Goal: Information Seeking & Learning: Learn about a topic

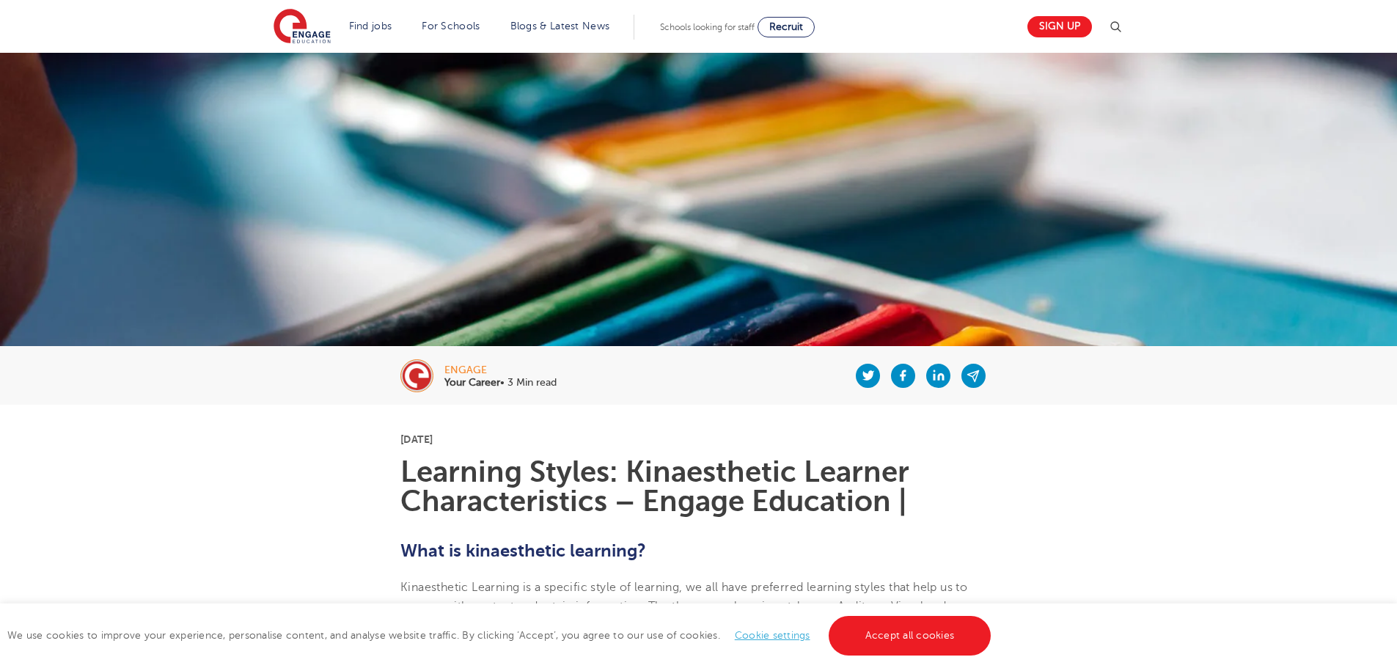
scroll to position [293, 0]
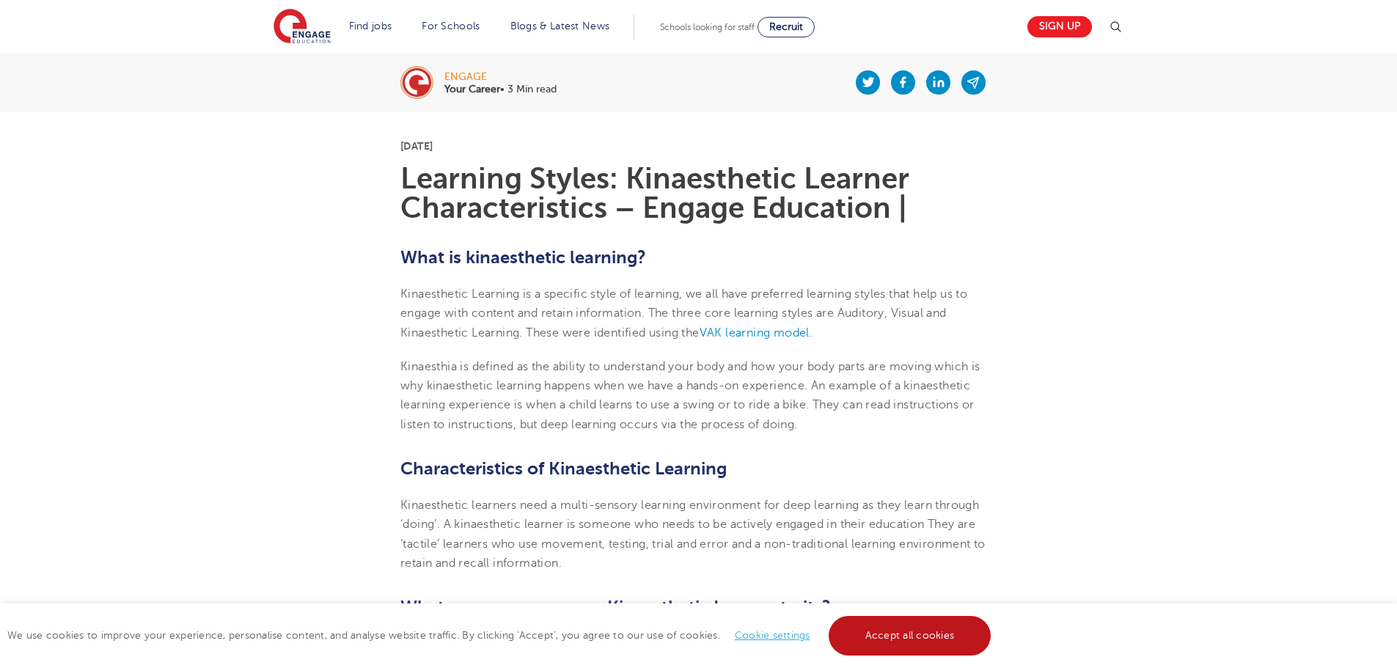
click at [928, 629] on link "Accept all cookies" at bounding box center [910, 636] width 163 height 40
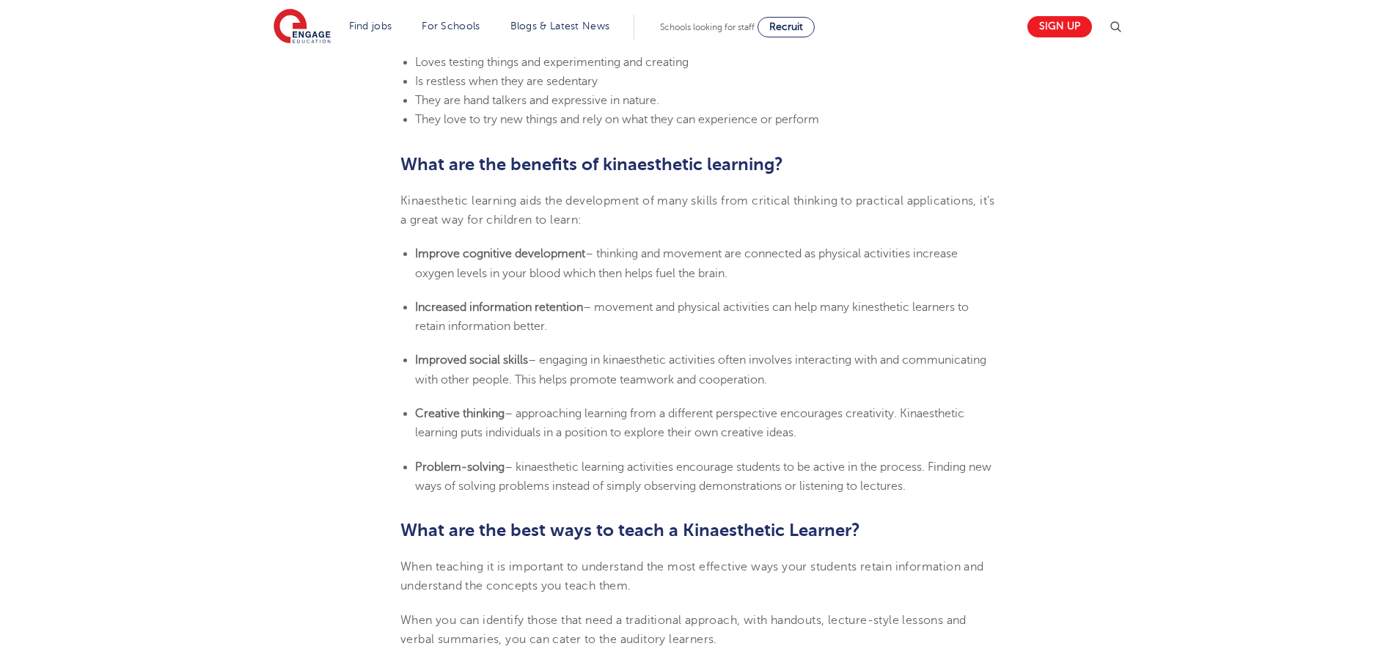
scroll to position [1027, 0]
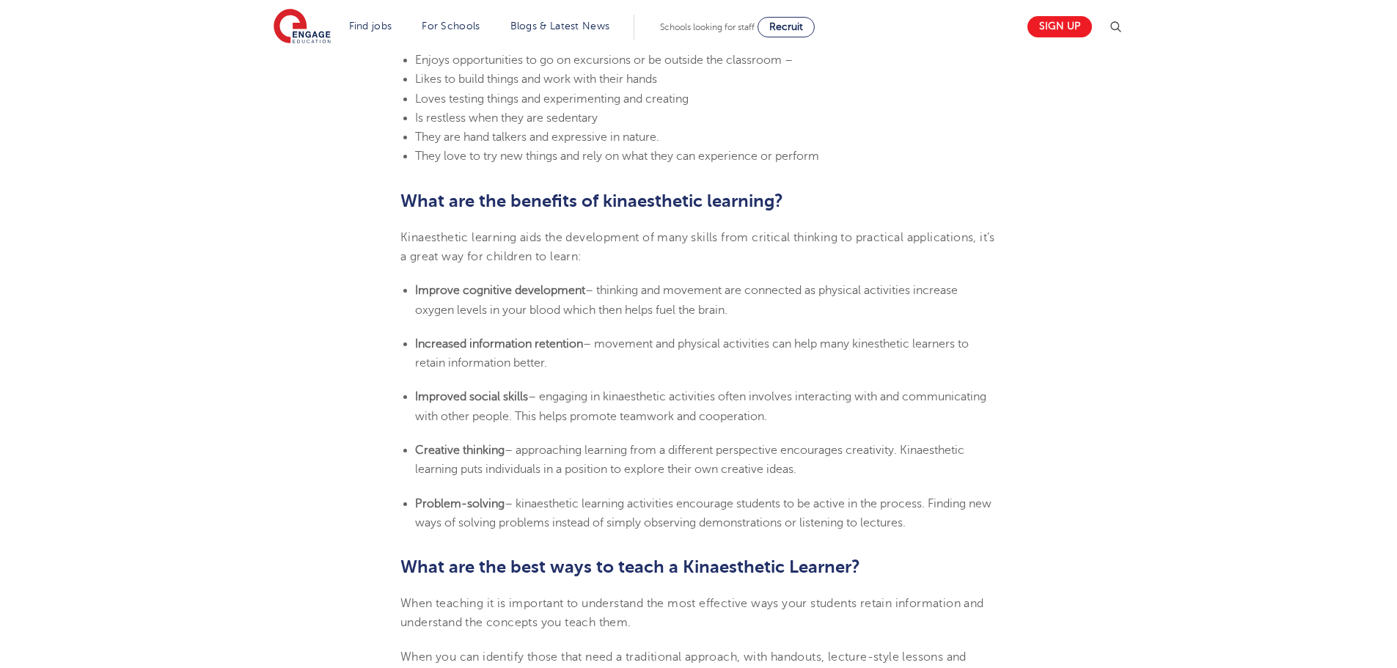
drag, startPoint x: 364, startPoint y: 326, endPoint x: 356, endPoint y: 339, distance: 15.1
drag, startPoint x: 356, startPoint y: 339, endPoint x: 265, endPoint y: 392, distance: 105.1
click at [414, 394] on ul "Improved social skills – engaging in kinaesthetic activities often involves int…" at bounding box center [698, 406] width 596 height 39
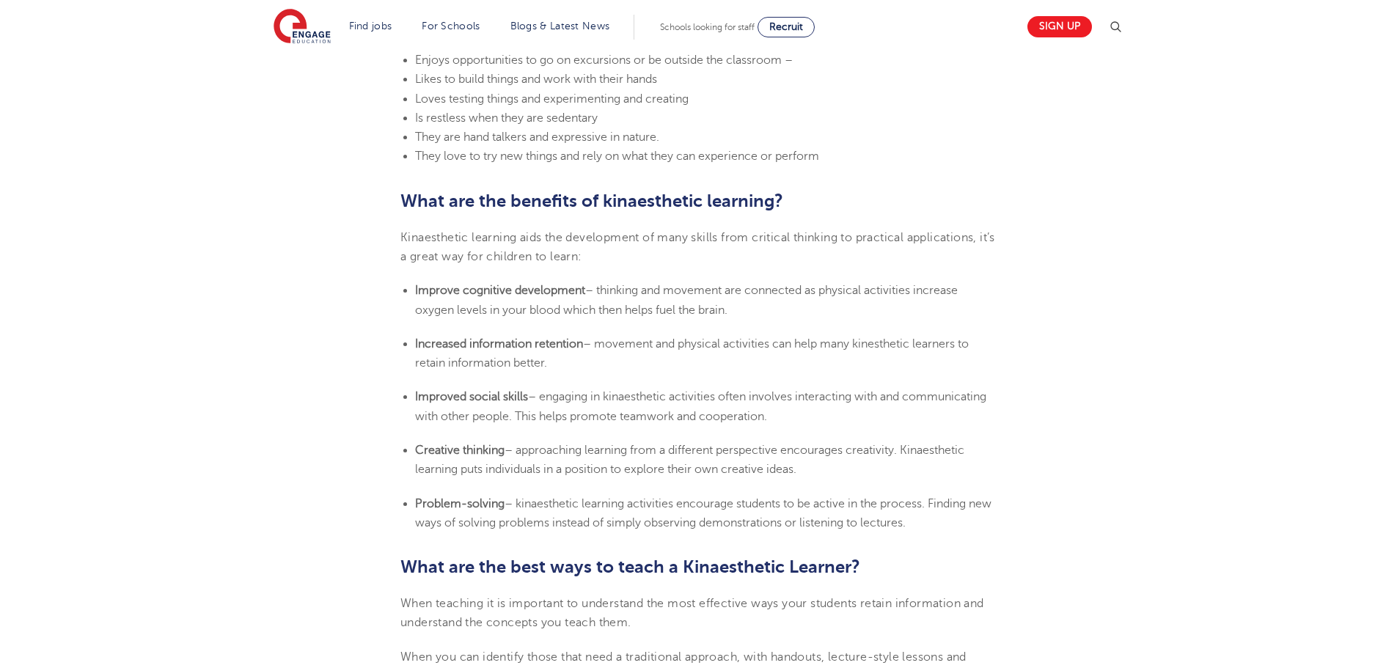
click at [414, 394] on ul "Improved social skills – engaging in kinaesthetic activities often involves int…" at bounding box center [698, 406] width 596 height 39
click at [416, 394] on b "Improved social skills" at bounding box center [471, 396] width 113 height 13
click at [417, 395] on b "Improved social skills" at bounding box center [471, 396] width 113 height 13
click at [942, 525] on li "Problem-solving – kinaesthetic learning activities encourage students to be act…" at bounding box center [705, 513] width 581 height 39
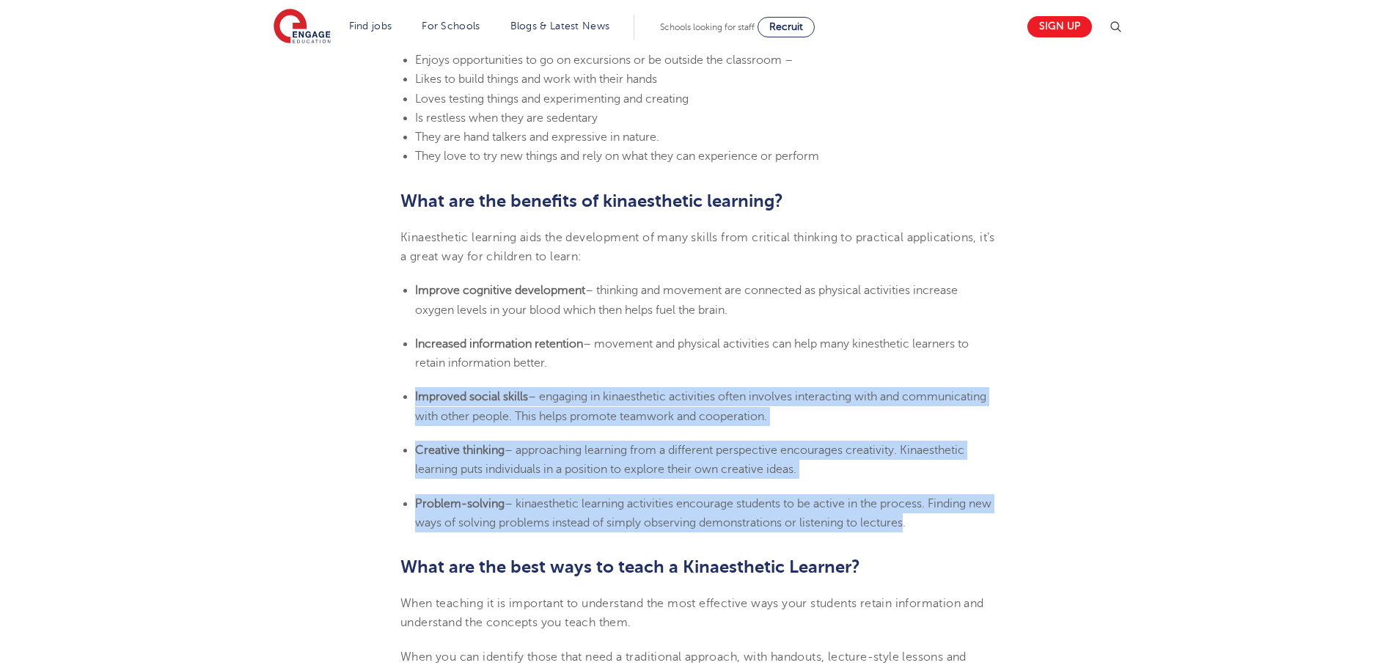
drag, startPoint x: 934, startPoint y: 520, endPoint x: 406, endPoint y: 375, distance: 547.4
copy section "Improved social skills – engaging in kinaesthetic activities often involves int…"
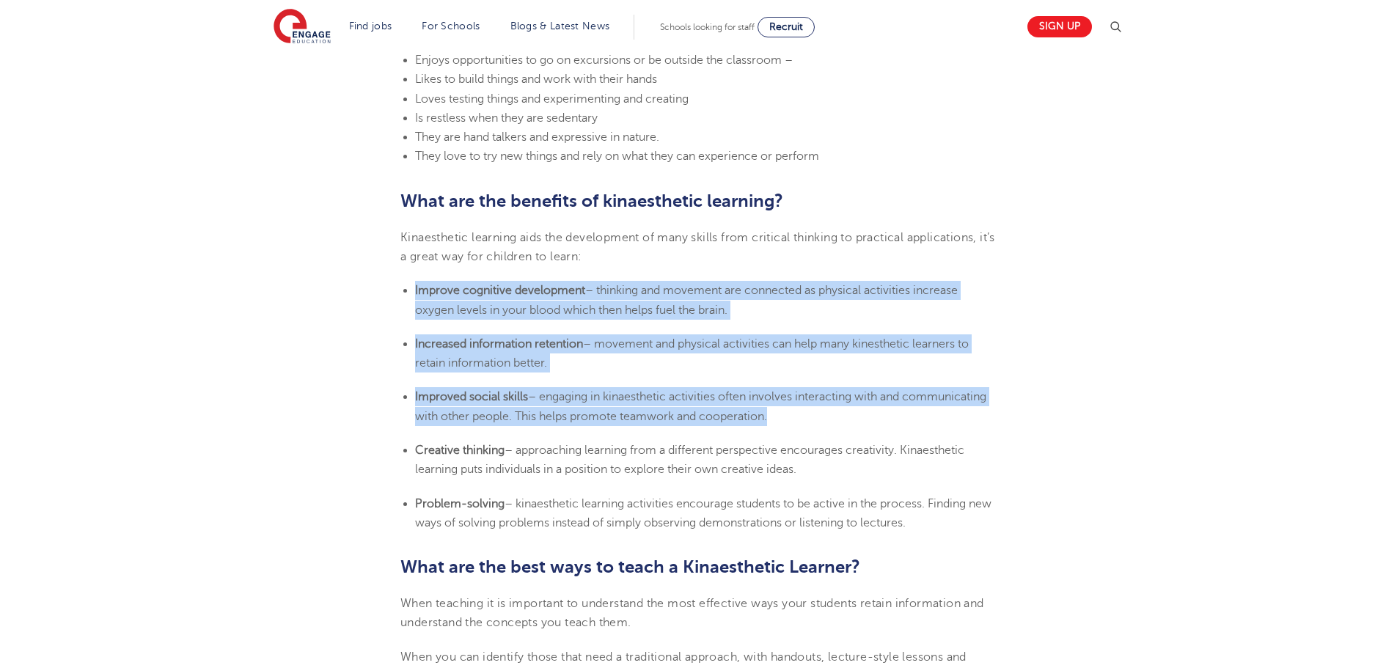
drag, startPoint x: 770, startPoint y: 419, endPoint x: 398, endPoint y: 294, distance: 392.3
copy section "Improve cognitive development – thinking and movement are connected as physical…"
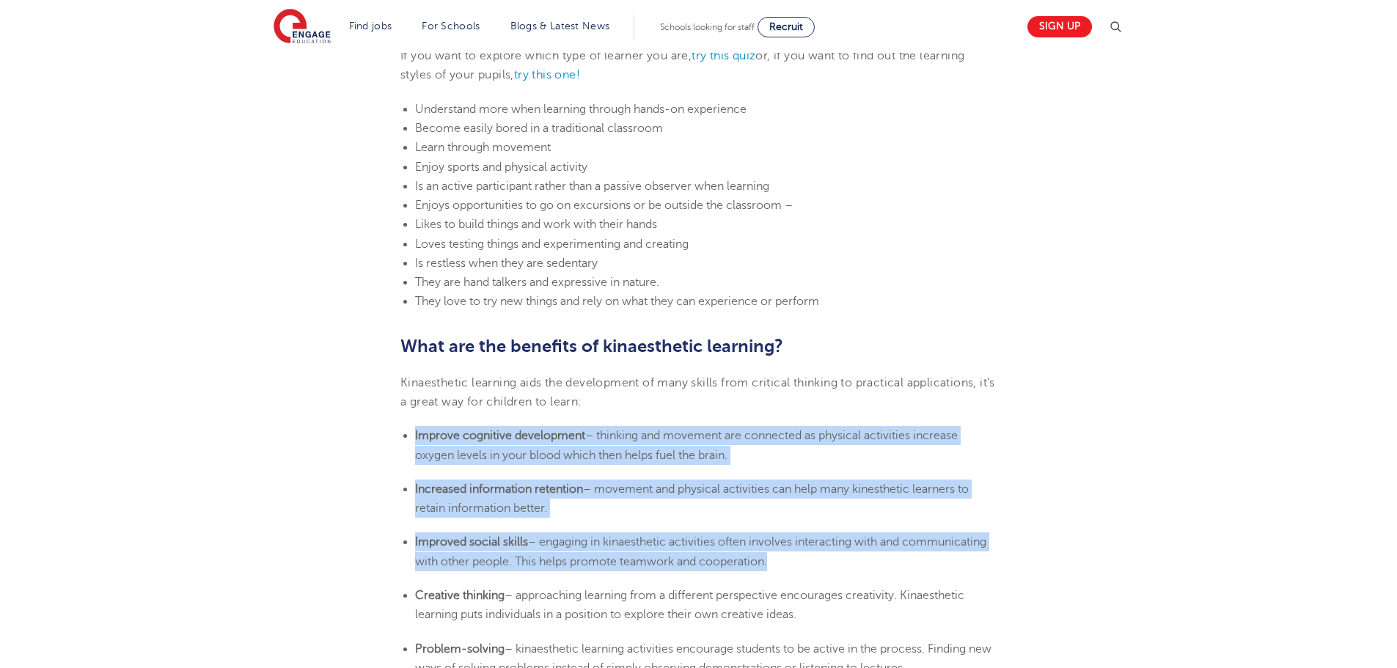
scroll to position [880, 0]
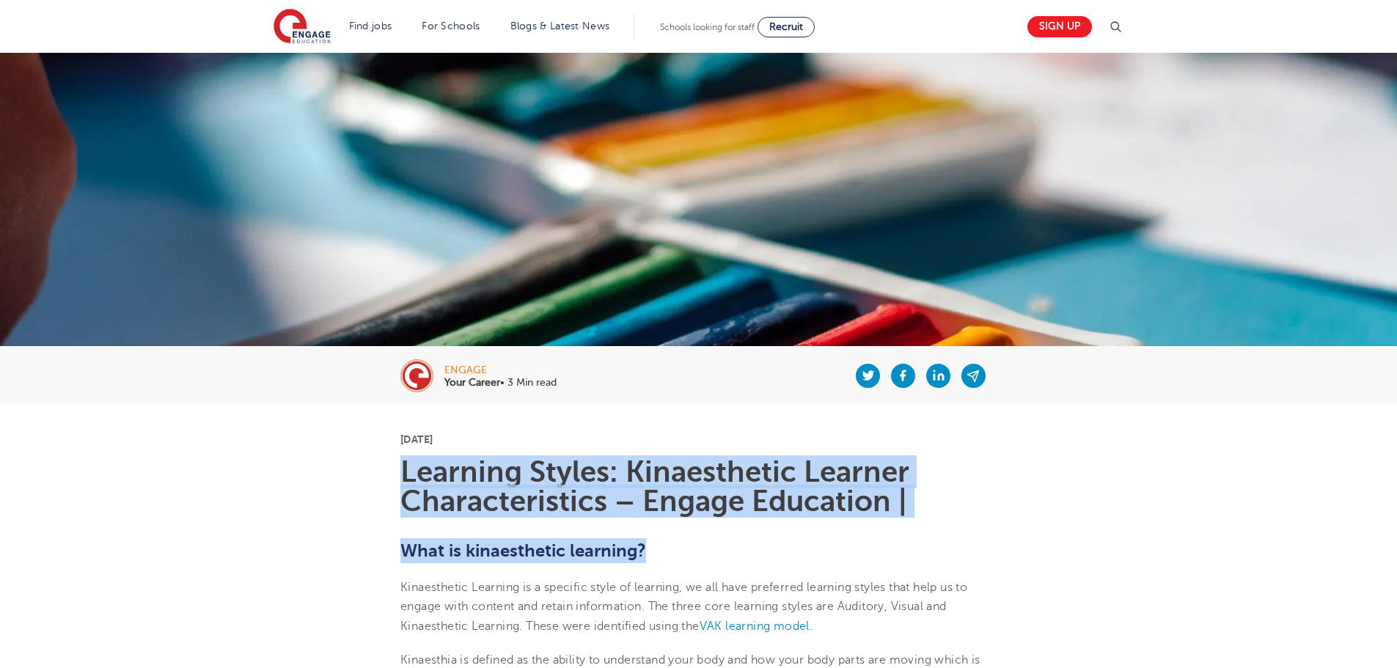
drag, startPoint x: 403, startPoint y: 475, endPoint x: 756, endPoint y: 584, distance: 369.2
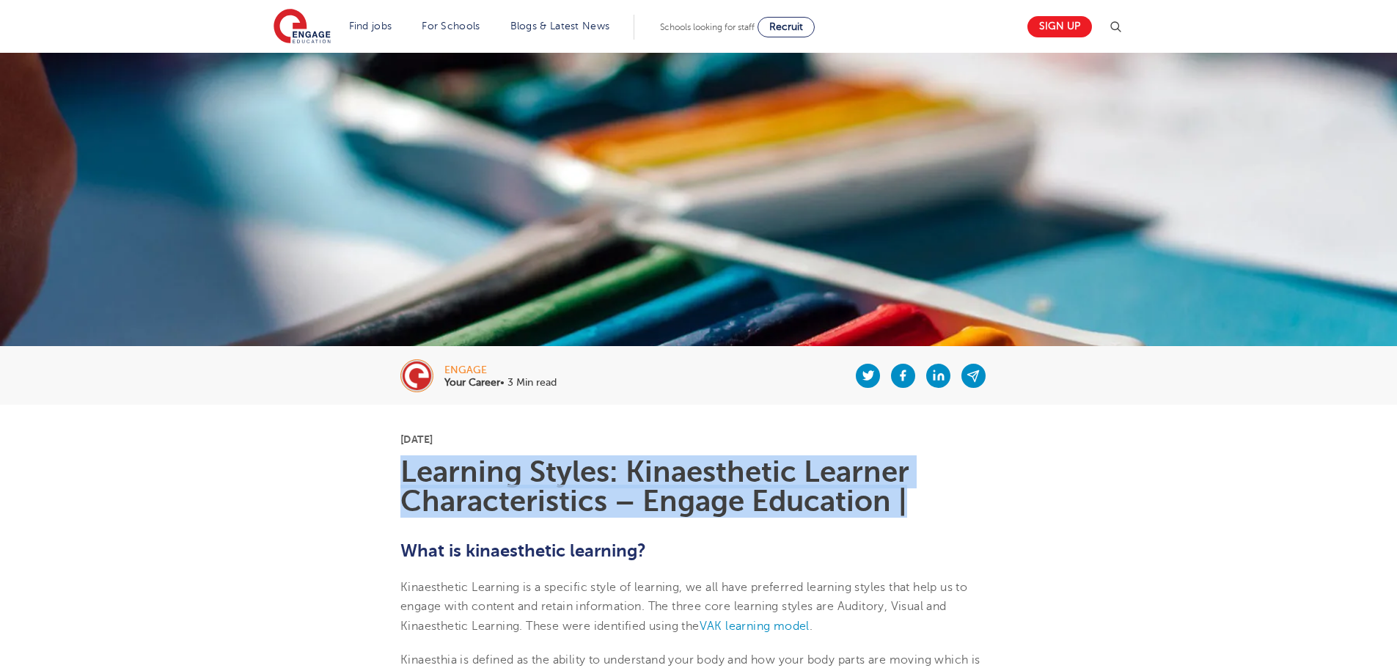
drag, startPoint x: 402, startPoint y: 469, endPoint x: 977, endPoint y: 491, distance: 576.0
click at [977, 491] on h1 "Learning Styles: Kinaesthetic Learner Characteristics – Engage Education |" at bounding box center [698, 487] width 596 height 59
copy h1 "Learning Styles: Kinaesthetic Learner Characteristics – Engage Education |"
